Goal: Find specific page/section: Find specific page/section

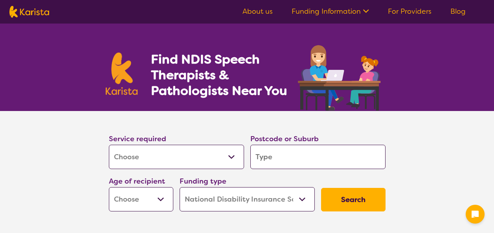
select select "[MEDICAL_DATA]"
select select "NDIS"
select select "[MEDICAL_DATA]"
select select "NDIS"
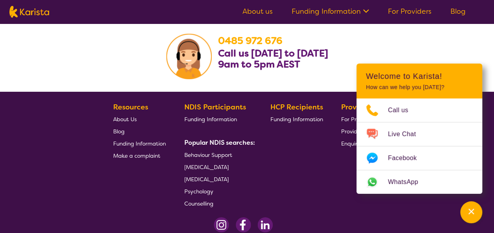
scroll to position [1259, 0]
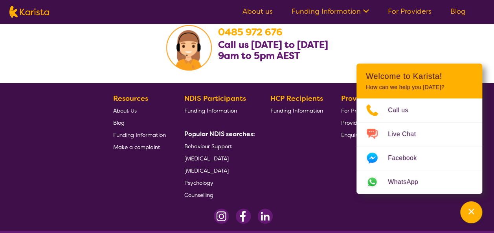
click at [119, 111] on span "About Us" at bounding box center [125, 110] width 24 height 7
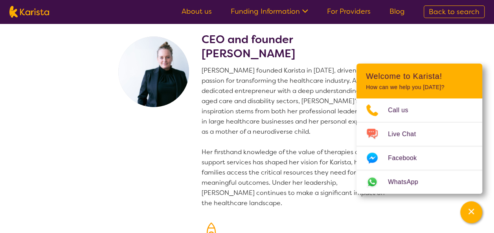
scroll to position [9, 0]
